Goal: Information Seeking & Learning: Learn about a topic

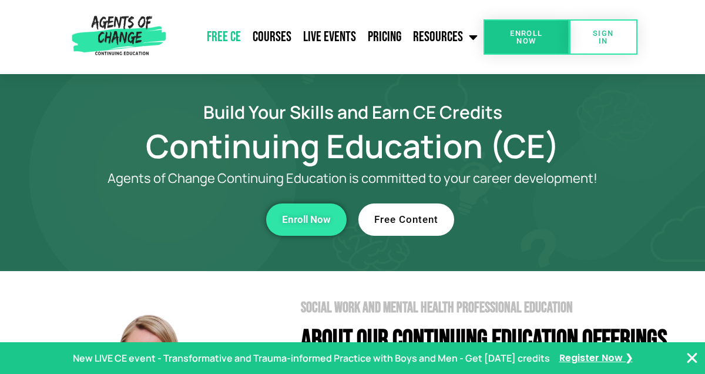
click at [233, 41] on link "Free CE" at bounding box center [224, 36] width 46 height 29
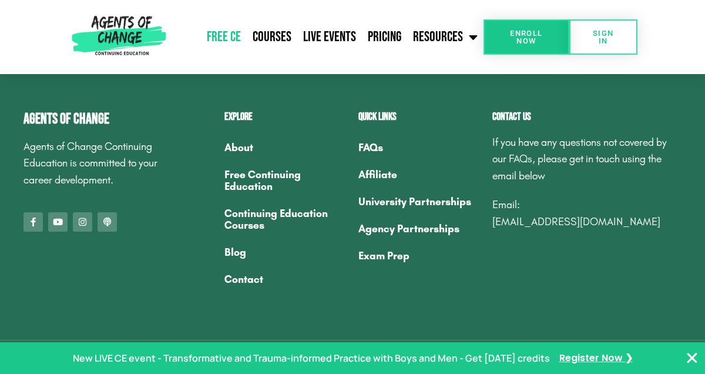
scroll to position [3913, 0]
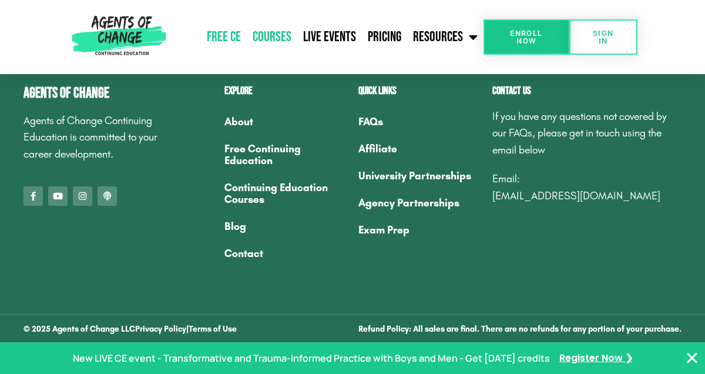
click at [284, 32] on link "Courses" at bounding box center [272, 36] width 51 height 29
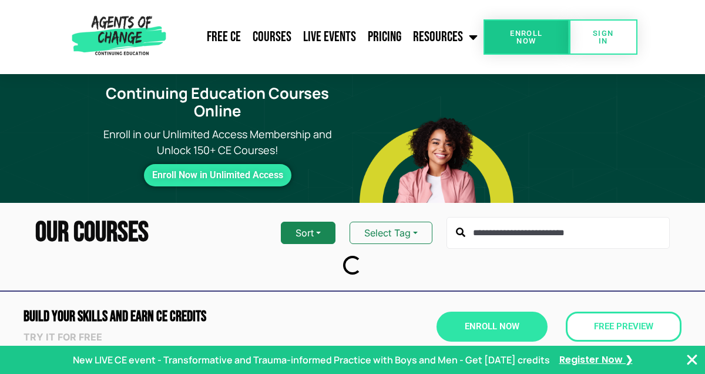
click at [329, 229] on button "Sort" at bounding box center [308, 233] width 55 height 22
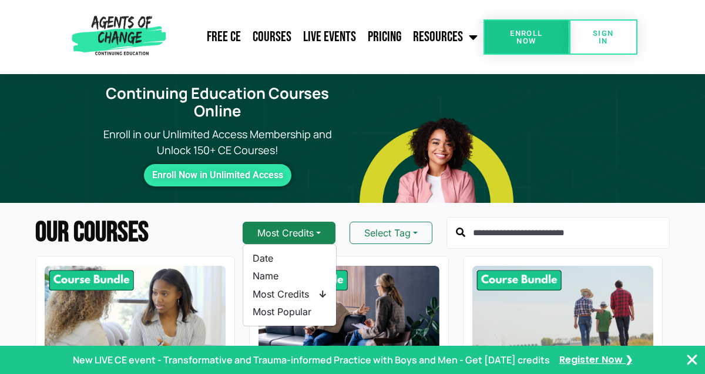
click at [329, 229] on button "Most Credits" at bounding box center [289, 233] width 93 height 22
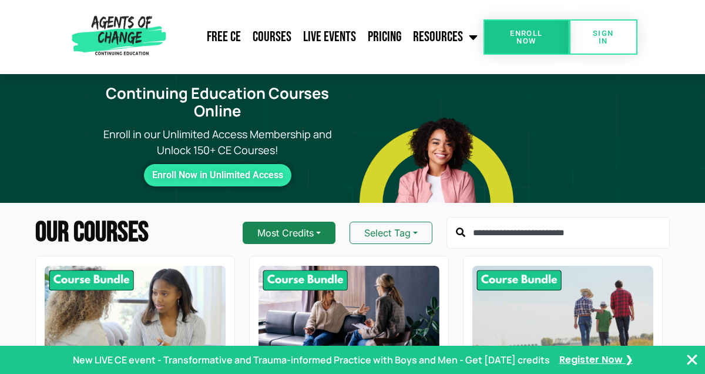
click at [329, 229] on button "Most Credits" at bounding box center [289, 233] width 93 height 22
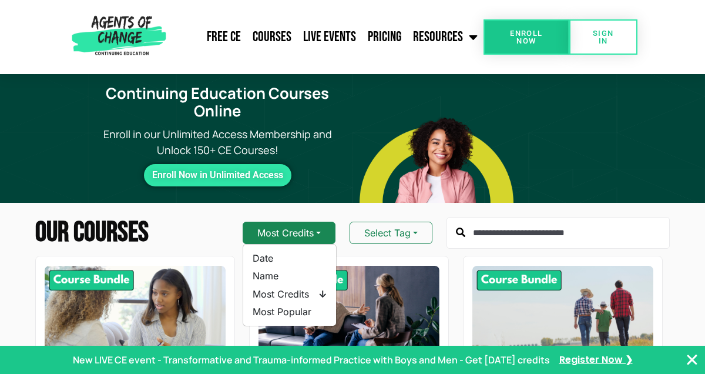
click at [321, 234] on button "Most Credits" at bounding box center [289, 233] width 93 height 22
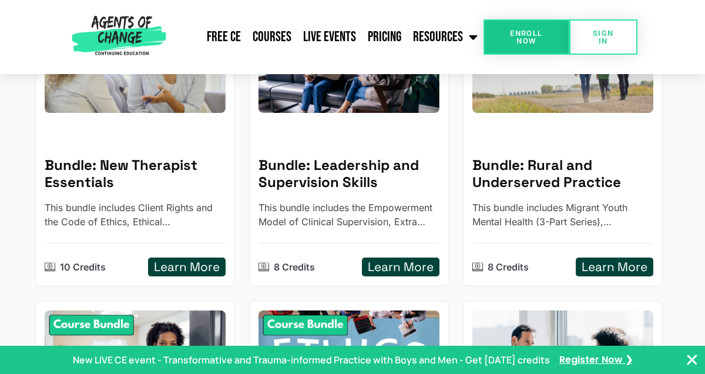
scroll to position [252, 0]
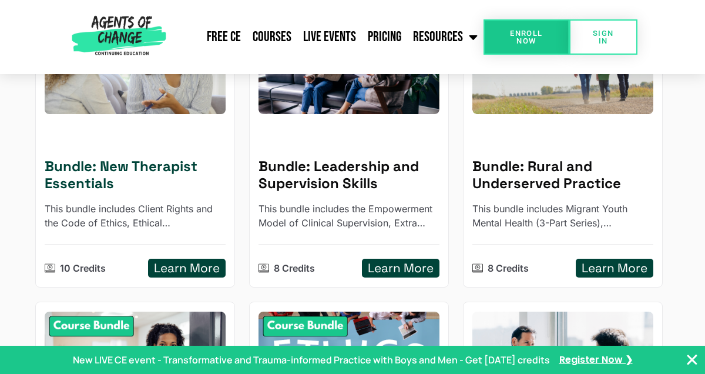
click at [133, 171] on h5 "Bundle: New Therapist Essentials" at bounding box center [135, 175] width 181 height 34
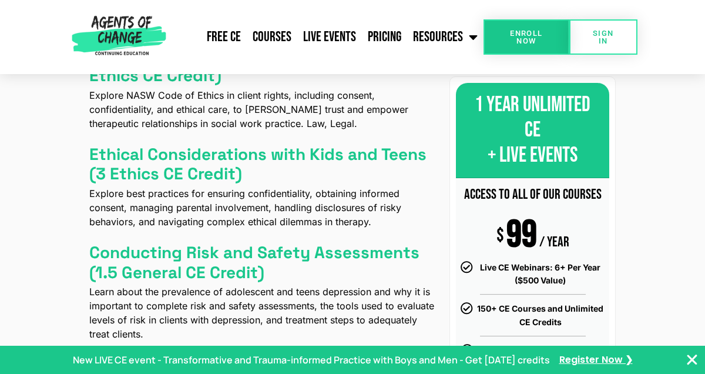
scroll to position [617, 0]
